Goal: Find specific page/section: Find specific page/section

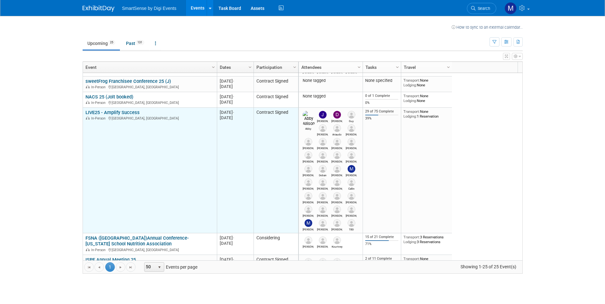
scroll to position [102, 0]
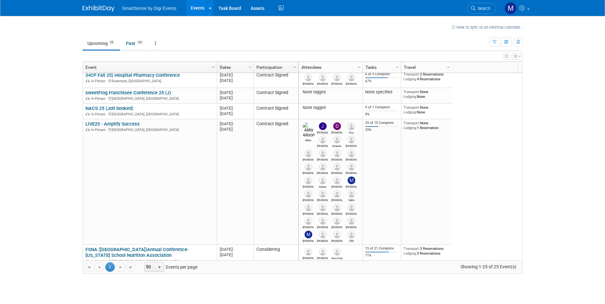
drag, startPoint x: 131, startPoint y: 124, endPoint x: 117, endPoint y: 133, distance: 16.6
click at [131, 124] on link "LIVE25 - Amplify Success" at bounding box center [112, 124] width 54 height 6
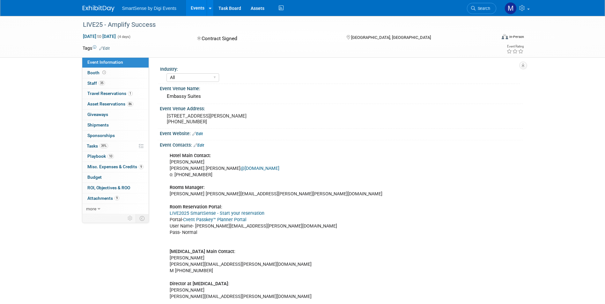
select select "All"
click at [119, 84] on link "35 Staff 35" at bounding box center [115, 83] width 66 height 10
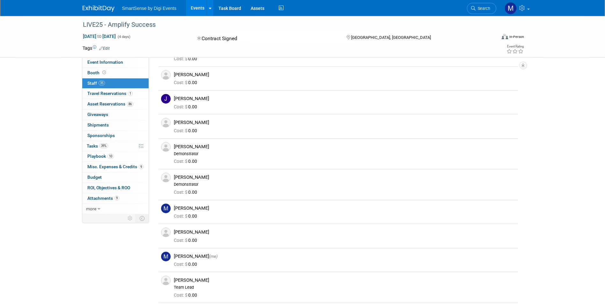
scroll to position [552, 0]
